Goal: Task Accomplishment & Management: Complete application form

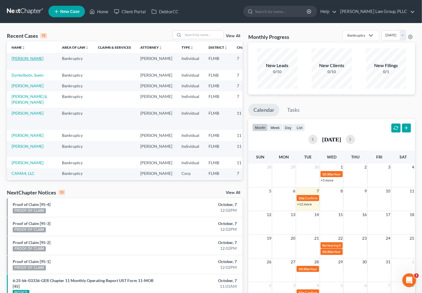
click at [19, 58] on link "[PERSON_NAME]" at bounding box center [28, 58] width 32 height 5
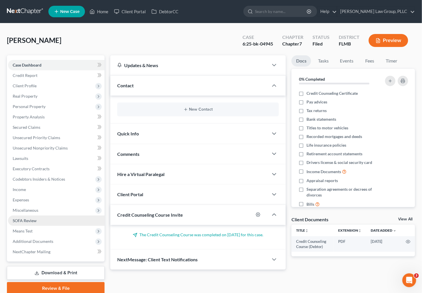
click at [47, 219] on link "SOFA Review" at bounding box center [56, 220] width 96 height 10
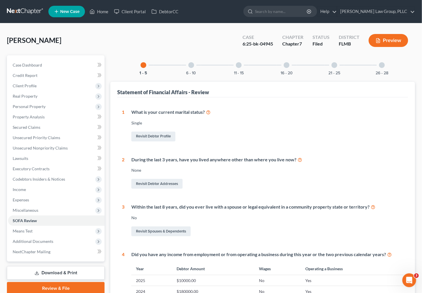
click at [377, 66] on div "26 - 28" at bounding box center [382, 65] width 20 height 20
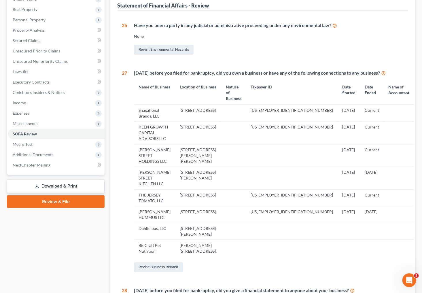
scroll to position [158, 0]
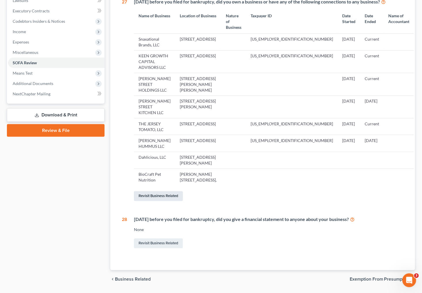
click at [174, 191] on link "Revisit Business Related" at bounding box center [158, 196] width 49 height 10
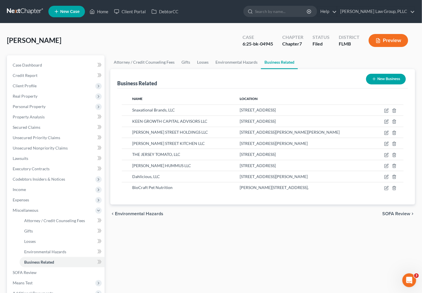
click at [380, 77] on button "New Business" at bounding box center [386, 79] width 40 height 11
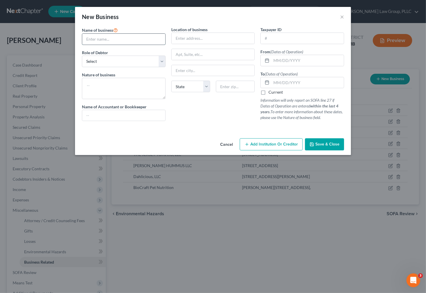
click at [139, 38] on input "text" at bounding box center [123, 39] width 83 height 11
type input "DELTA EQUESTRIAN LLC"
click at [217, 38] on input "text" at bounding box center [213, 38] width 83 height 11
type input "[GEOGRAPHIC_DATA][PERSON_NAME]"
type input "Sorrento"
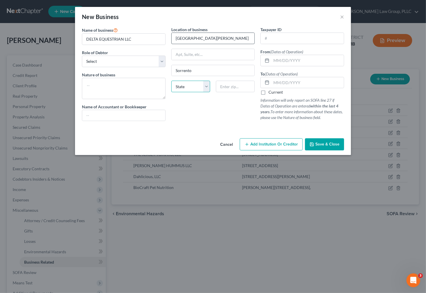
select select "9"
type input "32776"
drag, startPoint x: 228, startPoint y: 37, endPoint x: 192, endPoint y: 35, distance: 36.0
click at [192, 35] on input "[GEOGRAPHIC_DATA][PERSON_NAME]" at bounding box center [213, 38] width 83 height 11
type input "[STREET_ADDRESS][PERSON_NAME]"
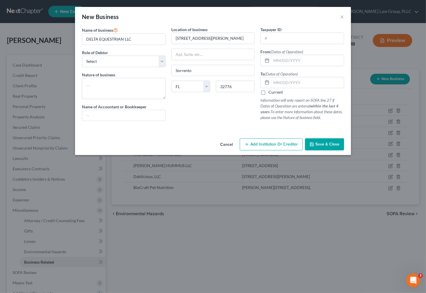
click at [226, 21] on div "New Business ×" at bounding box center [213, 17] width 276 height 20
click at [267, 41] on input "text" at bounding box center [302, 38] width 83 height 11
type input "[US_EMPLOYER_IDENTIFICATION_NUMBER]"
click at [278, 63] on input "text" at bounding box center [308, 60] width 73 height 11
type input "[DATE]"
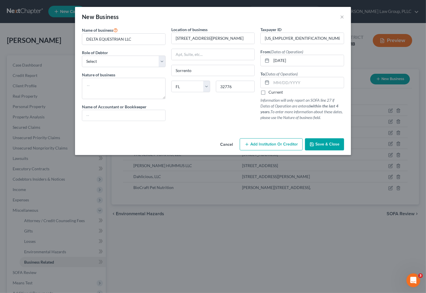
click at [274, 89] on label "Current" at bounding box center [276, 92] width 14 height 6
click at [274, 89] on input "Current" at bounding box center [273, 91] width 4 height 4
checkbox input "true"
click at [121, 60] on select "Select A member of a limited liability company (LLC) or limited liability partn…" at bounding box center [124, 62] width 84 height 12
select select "member"
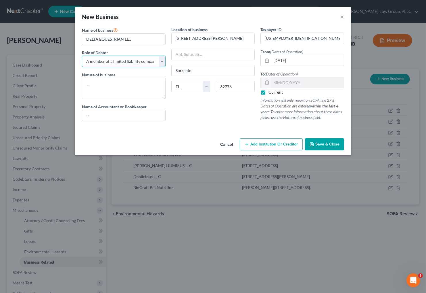
click at [82, 56] on select "Select A member of a limited liability company (LLC) or limited liability partn…" at bounding box center [124, 62] width 84 height 12
click at [128, 67] on div "Name of business * DELTA EQUESTRIAN LLC Role of Debtor * Select A member of a l…" at bounding box center [123, 75] width 89 height 99
click at [128, 64] on select "Select A member of a limited liability company (LLC) or limited liability partn…" at bounding box center [124, 62] width 84 height 12
click at [82, 56] on select "Select A member of a limited liability company (LLC) or limited liability partn…" at bounding box center [124, 62] width 84 height 12
click at [131, 83] on textarea at bounding box center [124, 88] width 84 height 21
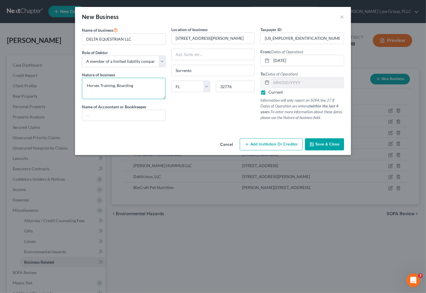
type textarea "Horses Training, Boarding"
click at [316, 146] on button "Save & Close" at bounding box center [324, 144] width 39 height 12
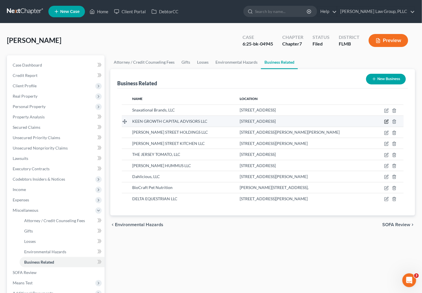
click at [386, 119] on icon "button" at bounding box center [386, 121] width 5 height 5
select select "member"
select select "9"
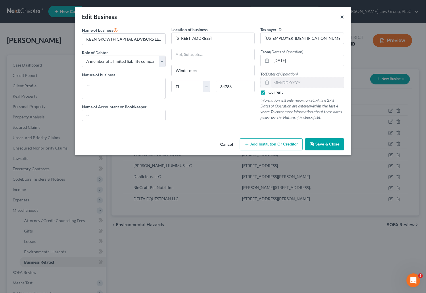
click at [343, 16] on button "×" at bounding box center [342, 16] width 4 height 7
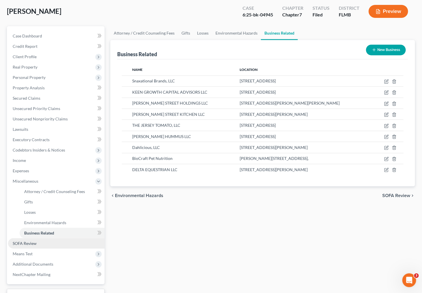
scroll to position [74, 0]
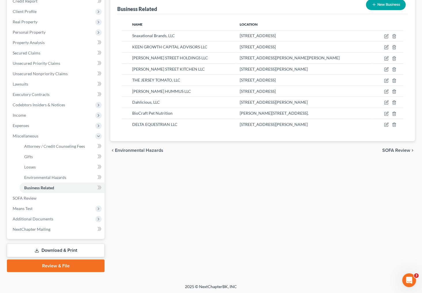
click at [40, 250] on link "Download & Print" at bounding box center [56, 250] width 98 height 14
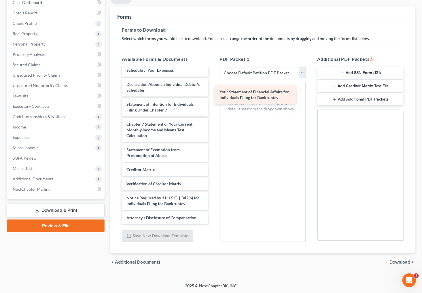
scroll to position [174, 0]
drag, startPoint x: 164, startPoint y: 92, endPoint x: 258, endPoint y: 94, distance: 94.1
click at [212, 94] on div "Your Statement of Financial Affairs for Individuals Filing for Bankruptcy Credi…" at bounding box center [164, 59] width 95 height 330
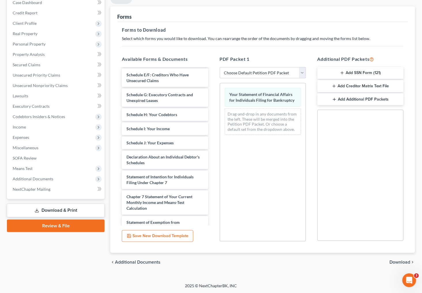
scroll to position [0, 0]
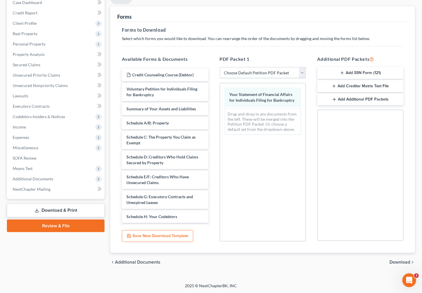
click at [286, 69] on select "Choose Default Petition PDF Packet Complete Bankruptcy Petition (all forms and …" at bounding box center [263, 73] width 86 height 12
select select "2"
click at [220, 67] on select "Choose Default Petition PDF Packet Complete Bankruptcy Petition (all forms and …" at bounding box center [263, 73] width 86 height 12
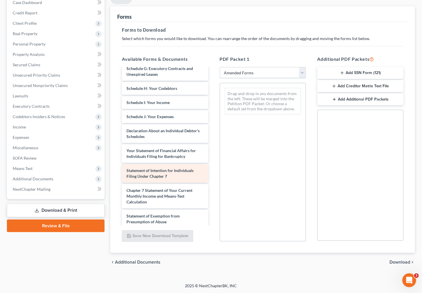
scroll to position [128, 0]
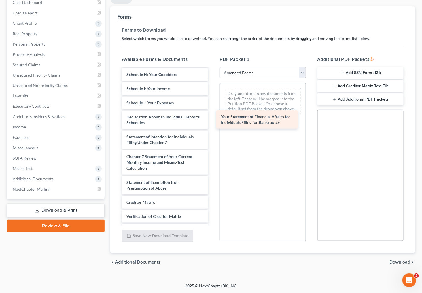
drag, startPoint x: 160, startPoint y: 139, endPoint x: 260, endPoint y: 100, distance: 108.0
click at [212, 100] on div "Your Statement of Financial Affairs for Individuals Filing for Bankruptcy Volun…" at bounding box center [164, 99] width 95 height 316
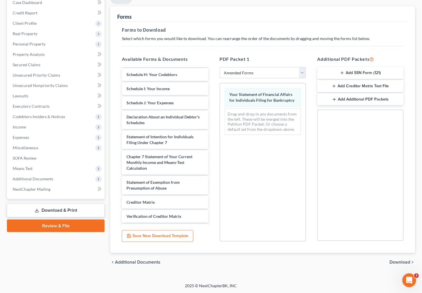
click at [392, 261] on span "Download" at bounding box center [399, 262] width 21 height 5
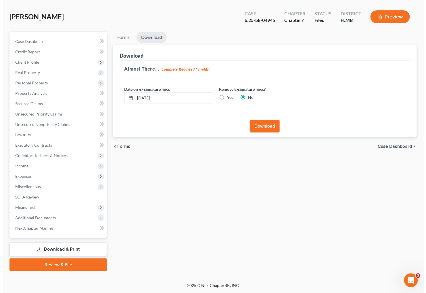
scroll to position [22, 0]
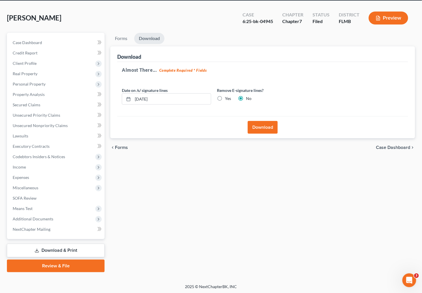
click at [266, 125] on button "Download" at bounding box center [262, 127] width 30 height 13
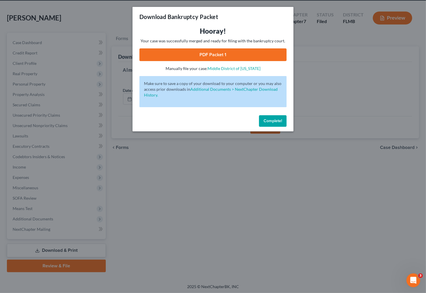
click at [183, 53] on link "PDF Packet 1" at bounding box center [213, 54] width 147 height 13
